Goal: Use online tool/utility: Utilize a website feature to perform a specific function

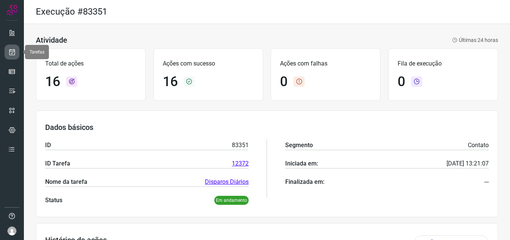
click at [9, 50] on icon at bounding box center [12, 51] width 8 height 7
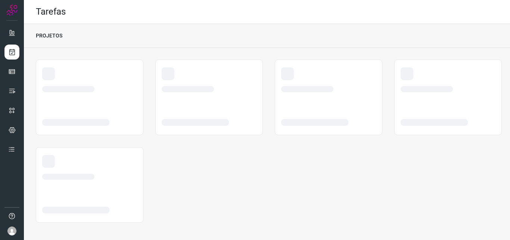
click at [99, 171] on div at bounding box center [89, 167] width 95 height 25
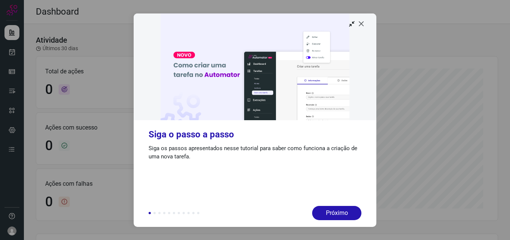
click at [362, 22] on icon at bounding box center [361, 23] width 7 height 7
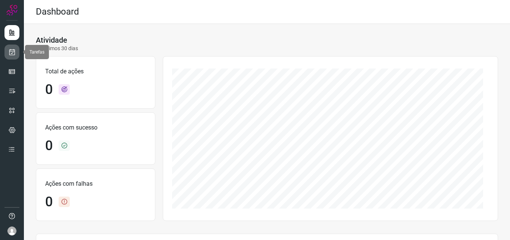
click at [11, 47] on link at bounding box center [11, 51] width 15 height 15
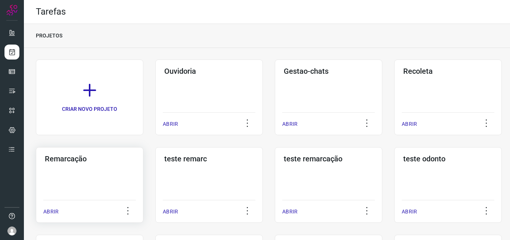
click at [91, 176] on div "Remarcação ABRIR" at bounding box center [90, 184] width 108 height 75
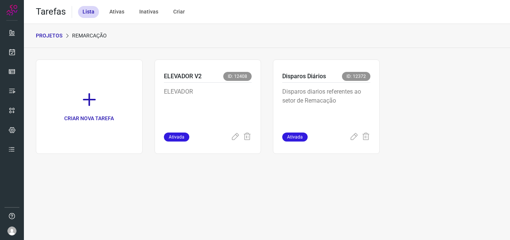
click at [319, 113] on p "Disparos diarios referentes ao setor de Remacação" at bounding box center [326, 105] width 88 height 37
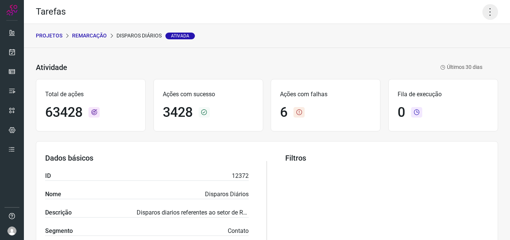
click at [484, 9] on icon at bounding box center [491, 12] width 16 height 16
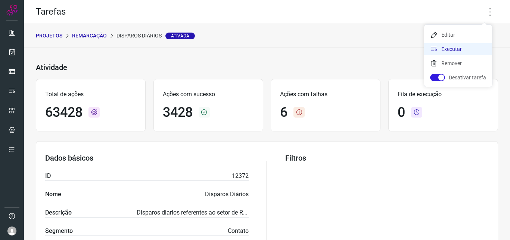
click at [470, 51] on li "Executar" at bounding box center [458, 49] width 68 height 12
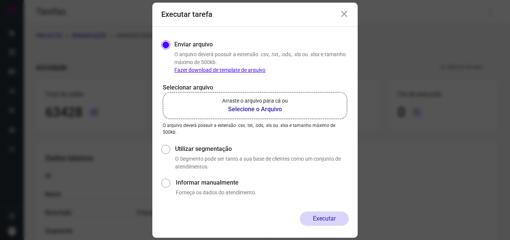
click at [272, 105] on b "Selecione o Arquivo" at bounding box center [255, 109] width 66 height 9
click at [0, 0] on input "Arraste o arquivo para cá ou Selecione o Arquivo" at bounding box center [0, 0] width 0 height 0
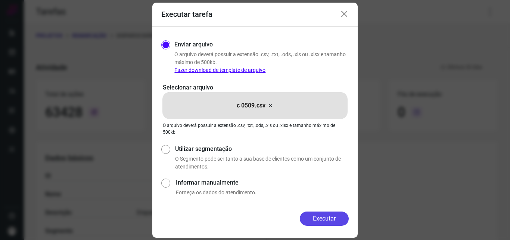
click at [327, 218] on button "Executar" at bounding box center [324, 218] width 49 height 14
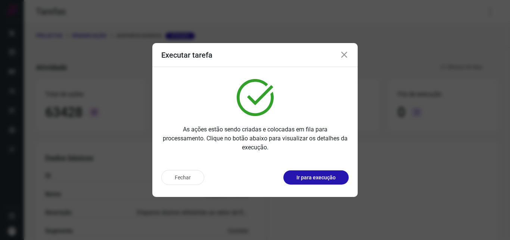
click at [320, 158] on div "As ações estão sendo criadas e colocadas em fila para processamento. Clique no …" at bounding box center [255, 115] width 206 height 97
click at [324, 175] on p "Ir para execução" at bounding box center [316, 177] width 39 height 8
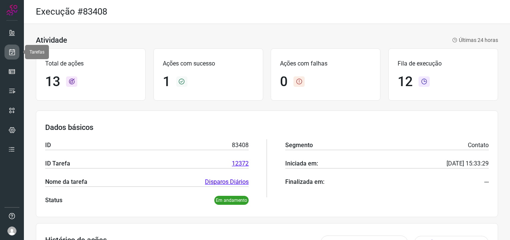
click at [11, 54] on icon at bounding box center [12, 51] width 8 height 7
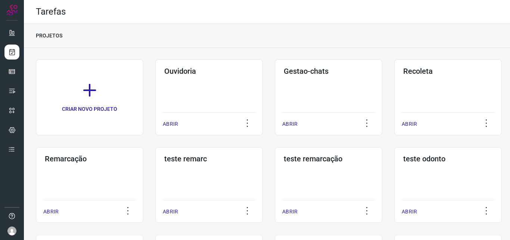
click at [89, 174] on div "Remarcação ABRIR" at bounding box center [90, 184] width 108 height 75
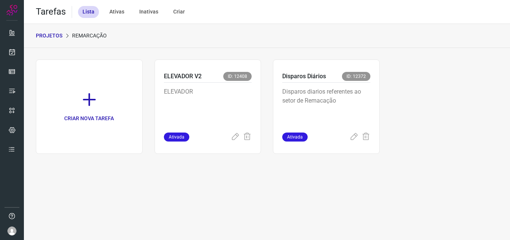
click at [323, 104] on p "Disparos diarios referentes ao setor de Remacação" at bounding box center [326, 105] width 88 height 37
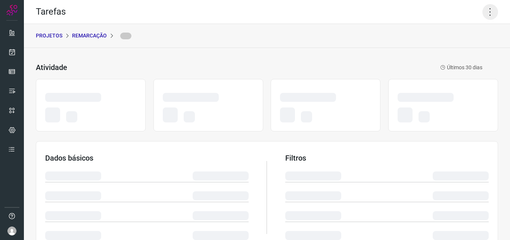
click at [489, 12] on icon at bounding box center [491, 12] width 16 height 16
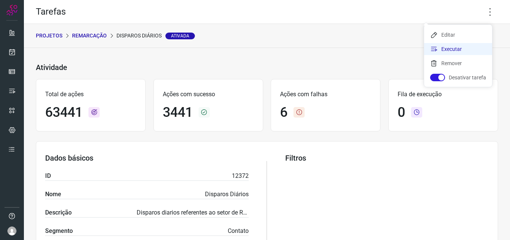
click at [469, 44] on li "Executar" at bounding box center [458, 49] width 68 height 12
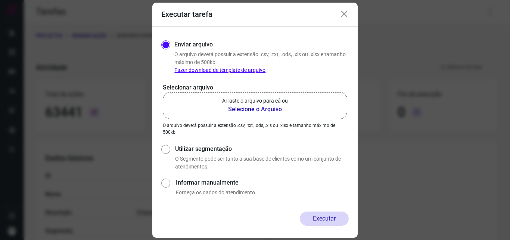
click at [272, 100] on p "Arraste o arquivo para cá ou" at bounding box center [255, 101] width 66 height 8
click at [0, 0] on input "Arraste o arquivo para cá ou Selecione o Arquivo" at bounding box center [0, 0] width 0 height 0
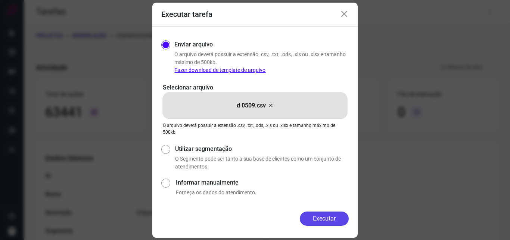
click at [313, 214] on button "Executar" at bounding box center [324, 218] width 49 height 14
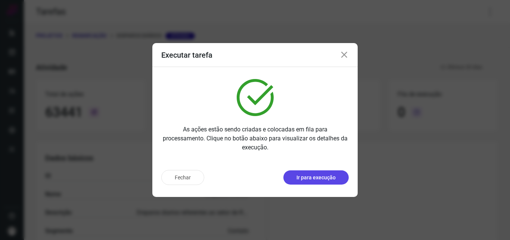
click at [319, 180] on p "Ir para execução" at bounding box center [316, 177] width 39 height 8
